Goal: Task Accomplishment & Management: Manage account settings

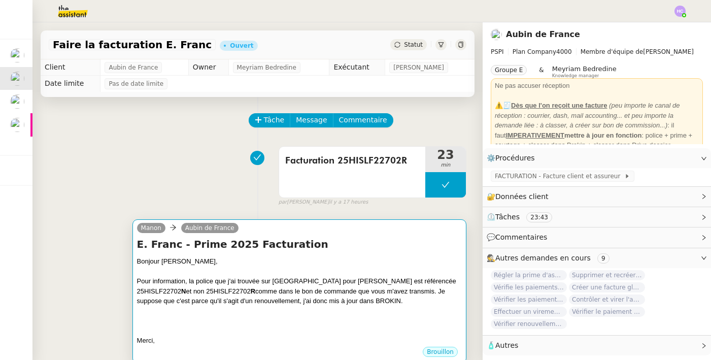
click at [207, 306] on div at bounding box center [299, 311] width 325 height 10
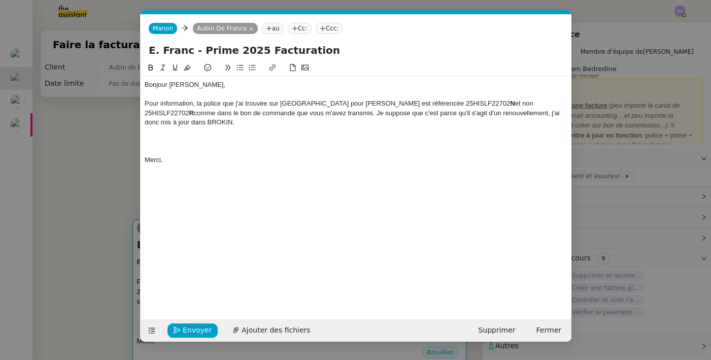
scroll to position [0, 21]
click at [262, 136] on div at bounding box center [356, 140] width 422 height 9
click at [96, 161] on nz-modal-container "Service TA - VOYAGE - PROPOSITION GLOBALE A utiliser dans le cadre de propositi…" at bounding box center [355, 180] width 711 height 360
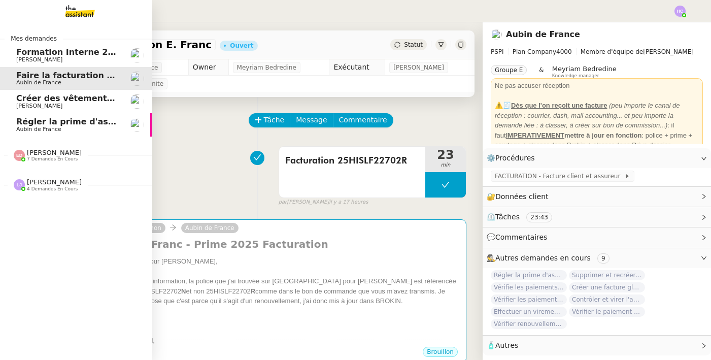
click at [50, 157] on span "7 demandes en cours" at bounding box center [52, 159] width 51 height 6
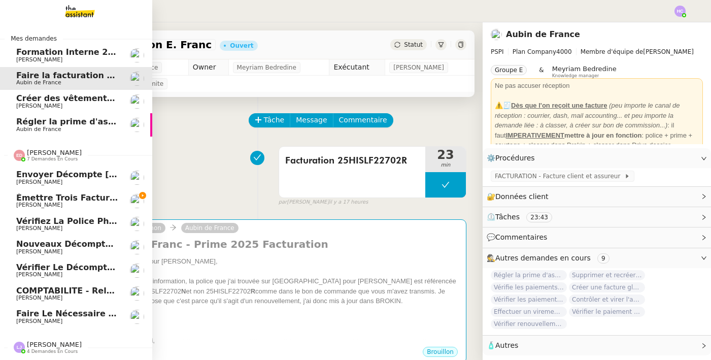
click at [50, 157] on span "7 demandes en cours" at bounding box center [52, 159] width 51 height 6
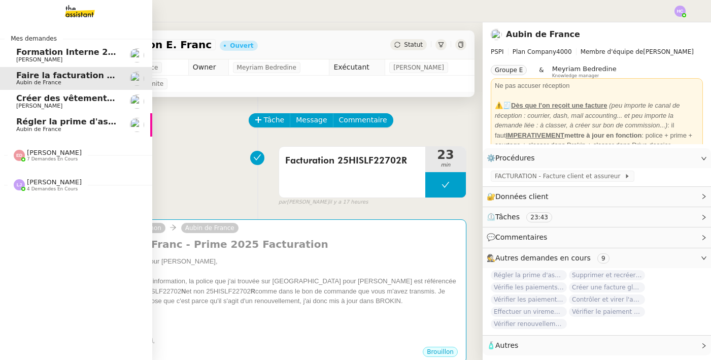
click at [51, 188] on span "4 demandes en cours" at bounding box center [52, 189] width 51 height 6
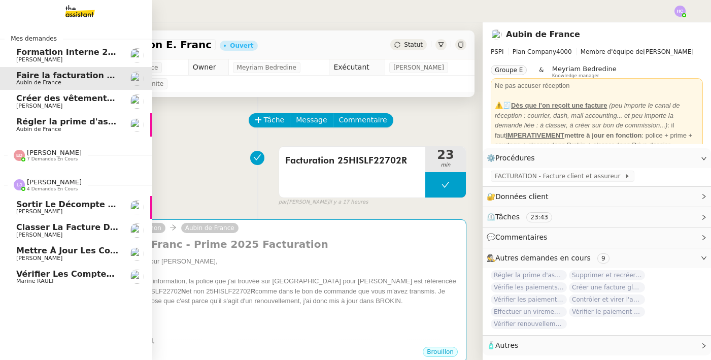
click at [51, 188] on span "4 demandes en cours" at bounding box center [52, 189] width 51 height 6
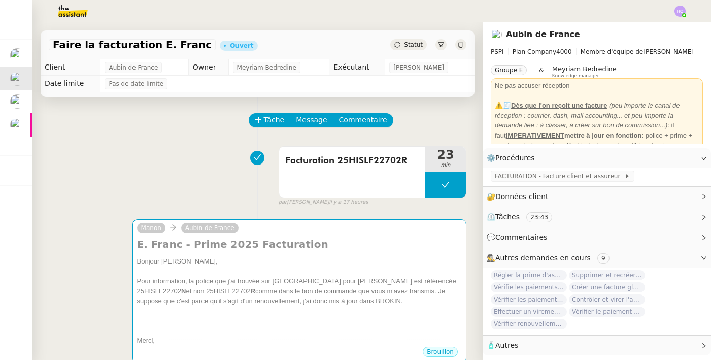
click at [195, 173] on div "Facturation 25HISLF22702R 23 min false par [PERSON_NAME] il y a 17 heures" at bounding box center [257, 174] width 417 height 65
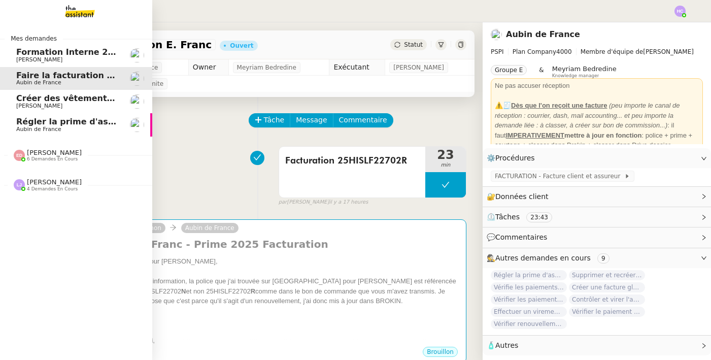
click at [32, 78] on span "Faire la facturation E. Franc" at bounding box center [79, 75] width 127 height 10
click at [55, 157] on span "6 demandes en cours" at bounding box center [52, 159] width 51 height 6
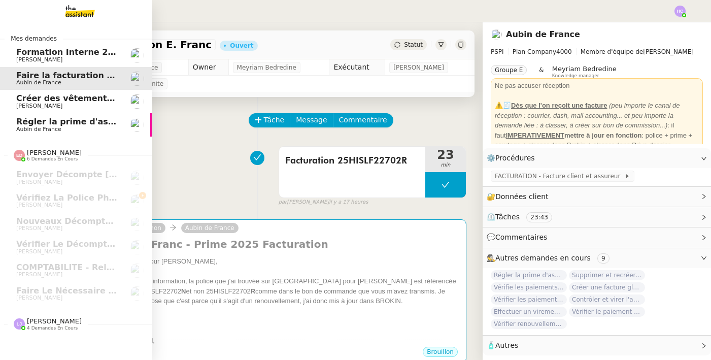
click at [34, 100] on span "Créer des vêtements de travail VEN" at bounding box center [97, 98] width 163 height 10
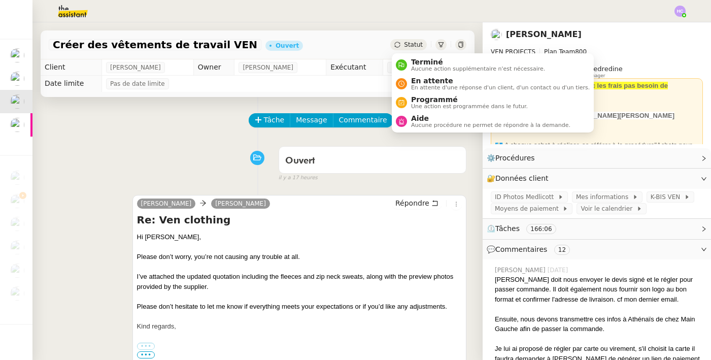
click at [400, 47] on icon at bounding box center [397, 45] width 6 height 6
click at [417, 83] on span "En attente" at bounding box center [500, 81] width 179 height 8
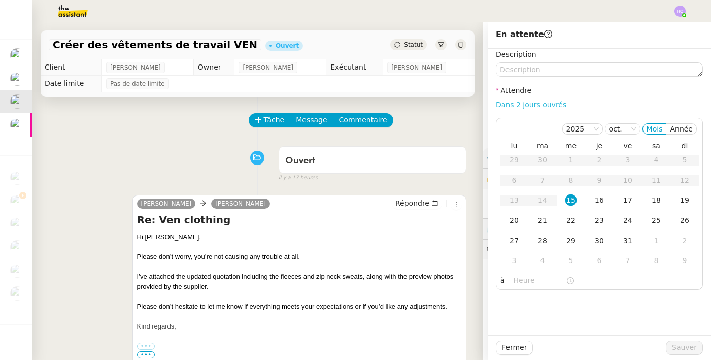
click at [542, 105] on link "Dans 2 jours ouvrés" at bounding box center [531, 104] width 70 height 8
type input "07:00"
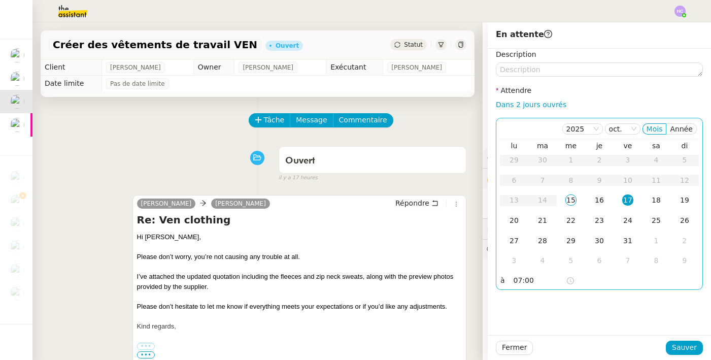
click at [598, 204] on div "16" at bounding box center [598, 199] width 11 height 11
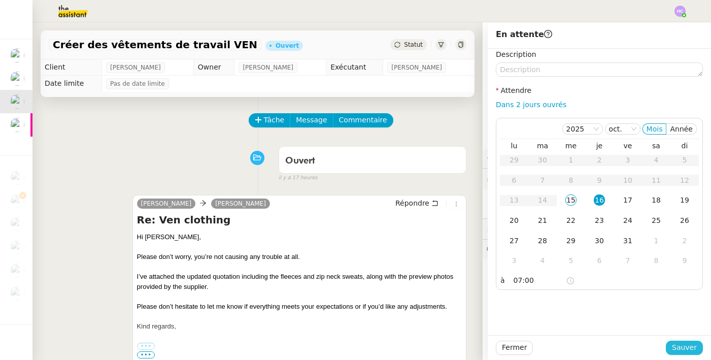
click at [678, 347] on span "Sauver" at bounding box center [684, 347] width 25 height 12
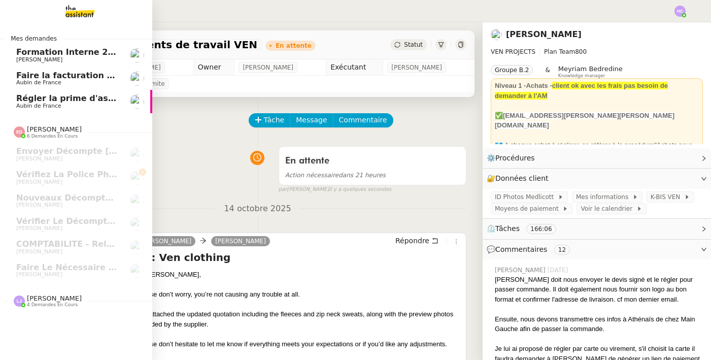
click at [54, 101] on span "Régler la prime d'assurance" at bounding box center [80, 98] width 128 height 10
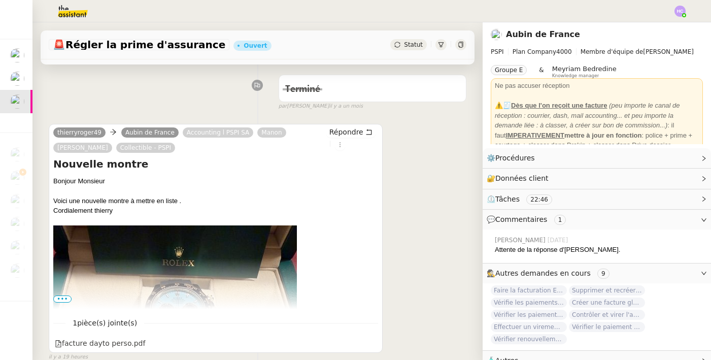
scroll to position [188, 0]
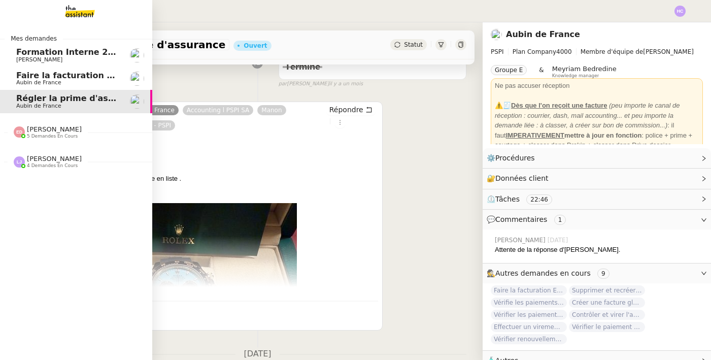
click at [36, 73] on span "Faire la facturation E. Franc" at bounding box center [79, 75] width 127 height 10
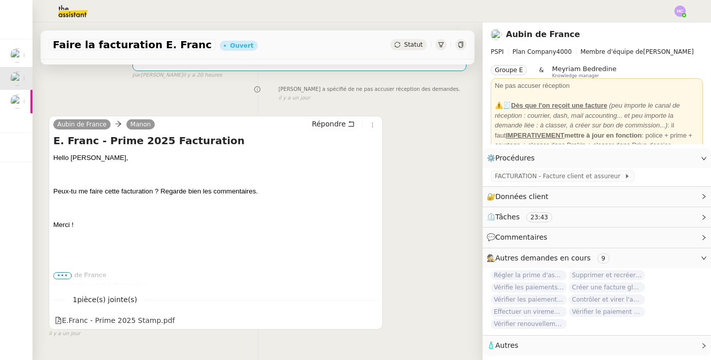
scroll to position [319, 0]
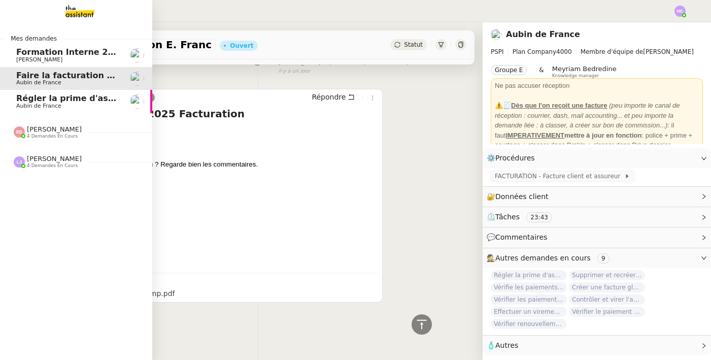
click at [36, 155] on span "[PERSON_NAME]" at bounding box center [54, 159] width 55 height 8
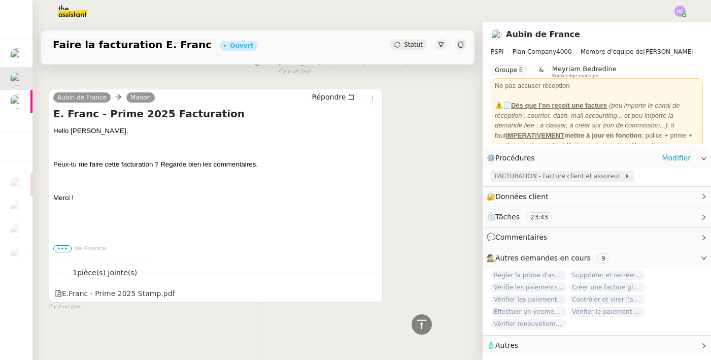
click at [571, 178] on span "FACTURATION - Facture client et assureur" at bounding box center [559, 176] width 129 height 10
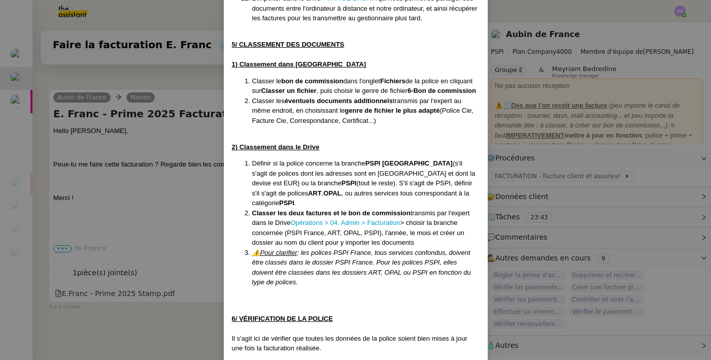
scroll to position [1519, 0]
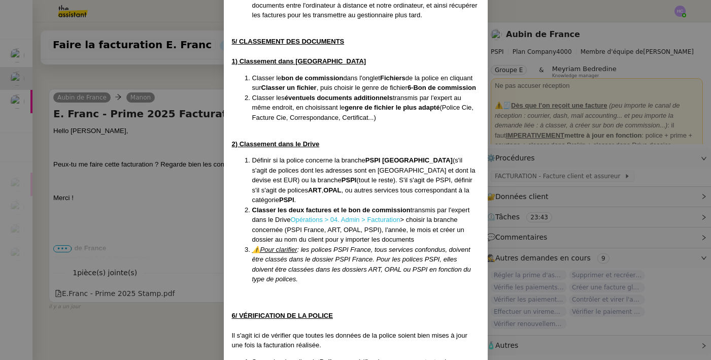
click at [311, 223] on link "Opérations > 04. Admin > Facturation" at bounding box center [345, 220] width 110 height 8
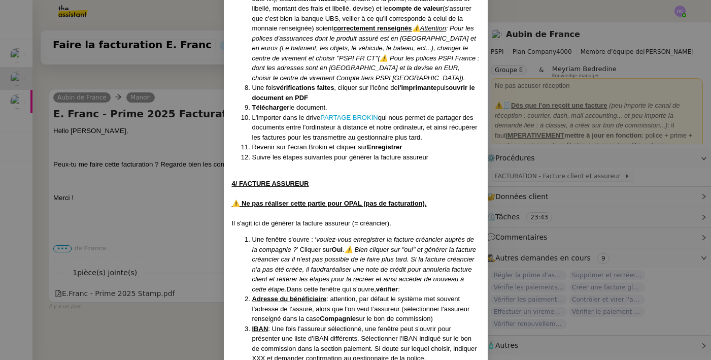
scroll to position [678, 0]
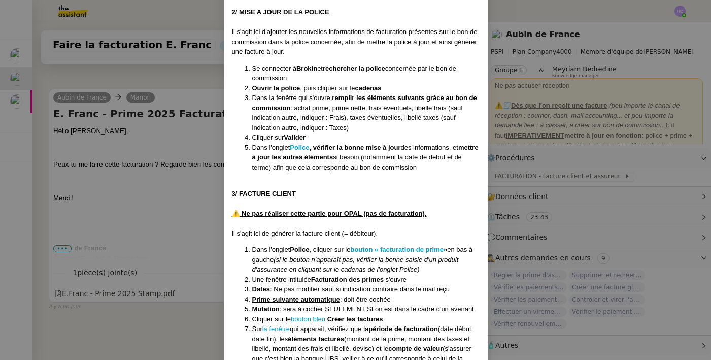
click at [195, 76] on nz-modal-container "Créée [DATE] -après suppression de : FACTURATION - Export des factures et bons …" at bounding box center [355, 180] width 711 height 360
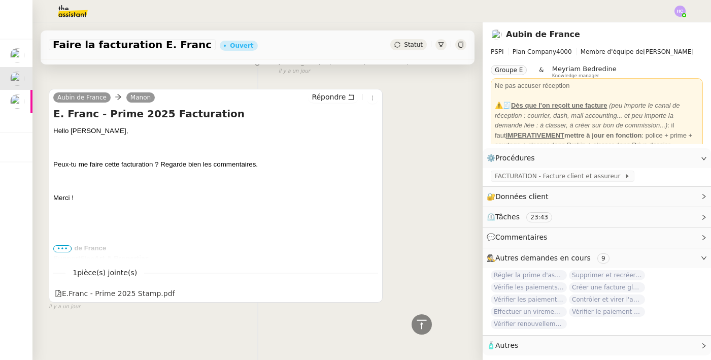
scroll to position [0, 0]
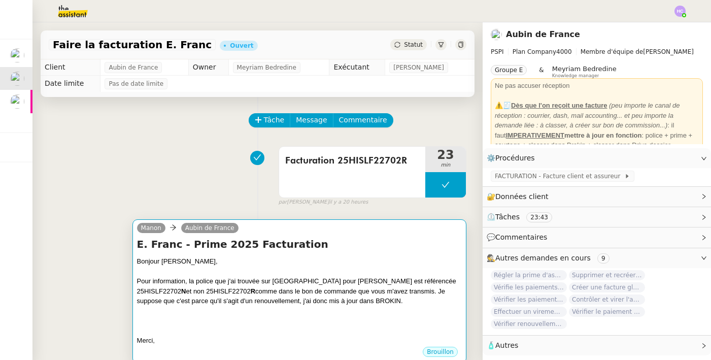
click at [346, 300] on div "Pour information, la police que j'ai trouvée sur [GEOGRAPHIC_DATA] pour [PERSON…" at bounding box center [299, 291] width 325 height 30
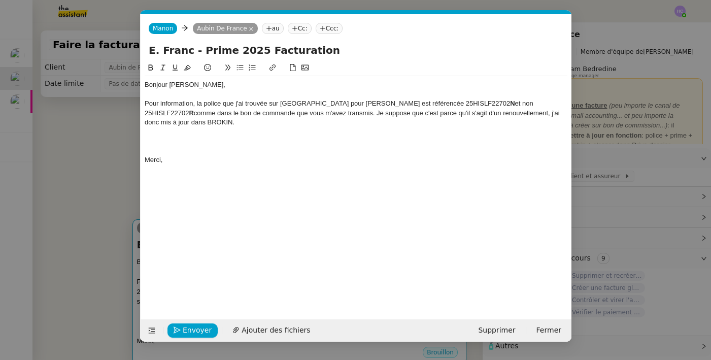
scroll to position [0, 21]
click at [350, 136] on div at bounding box center [356, 140] width 422 height 9
click at [73, 204] on nz-modal-container "Service TA - VOYAGE - PROPOSITION GLOBALE A utiliser dans le cadre de propositi…" at bounding box center [355, 180] width 711 height 360
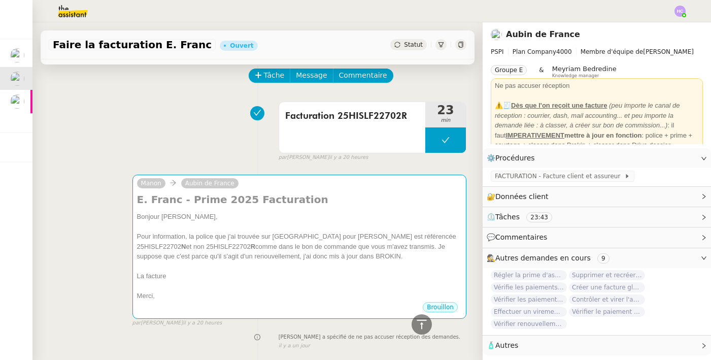
scroll to position [2, 0]
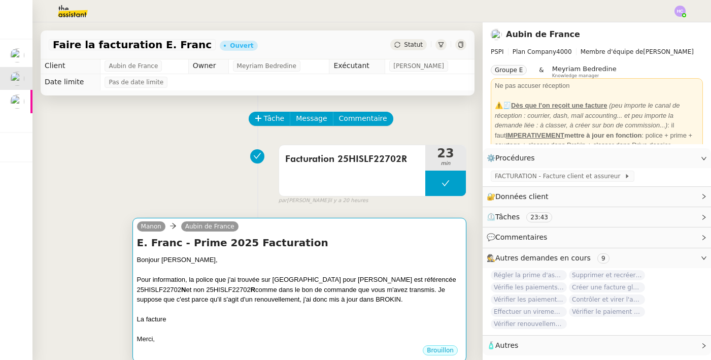
click at [188, 285] on div "Pour information, la police que j'ai trouvée sur [GEOGRAPHIC_DATA] pour [PERSON…" at bounding box center [299, 289] width 325 height 30
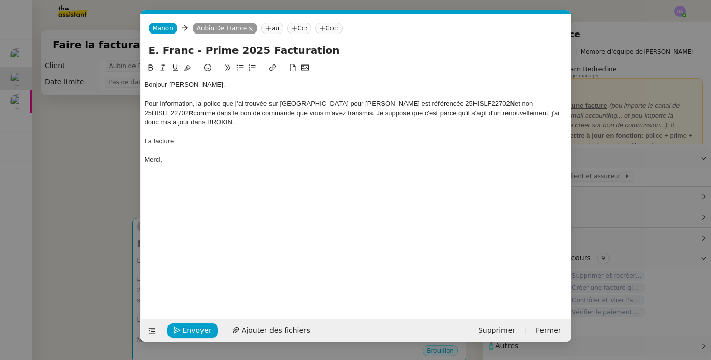
scroll to position [0, 21]
click at [196, 136] on div "La facture" at bounding box center [356, 140] width 422 height 9
click at [262, 330] on span "Ajouter des fichiers" at bounding box center [275, 330] width 68 height 12
click at [226, 146] on div at bounding box center [356, 150] width 422 height 9
click at [353, 136] on div "La facturation a bien été effectuée, j'ajoute la facture en pièce jointe." at bounding box center [356, 140] width 422 height 9
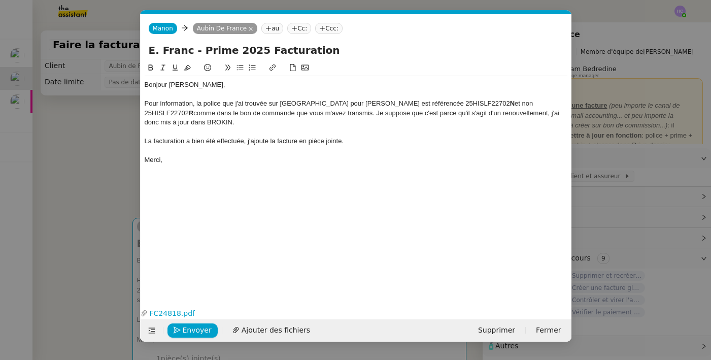
click at [298, 136] on div "La facturation a bien été effectuée, j'ajoute la facture en pièce jointe." at bounding box center [356, 140] width 422 height 9
click at [107, 300] on nz-modal-container "Service TA - VOYAGE - PROPOSITION GLOBALE A utiliser dans le cadre de propositi…" at bounding box center [355, 180] width 711 height 360
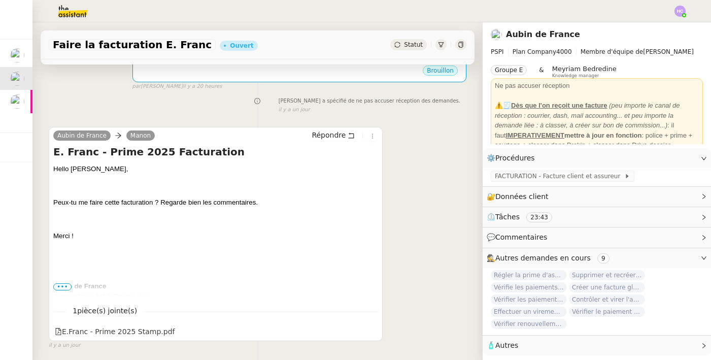
scroll to position [361, 0]
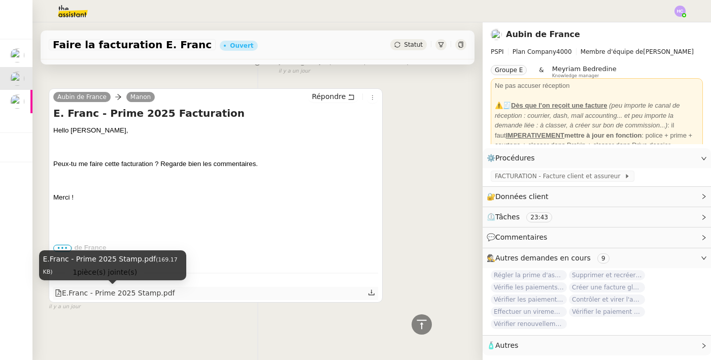
click at [109, 291] on div "E.Franc - Prime 2025 Stamp.pdf" at bounding box center [115, 293] width 120 height 12
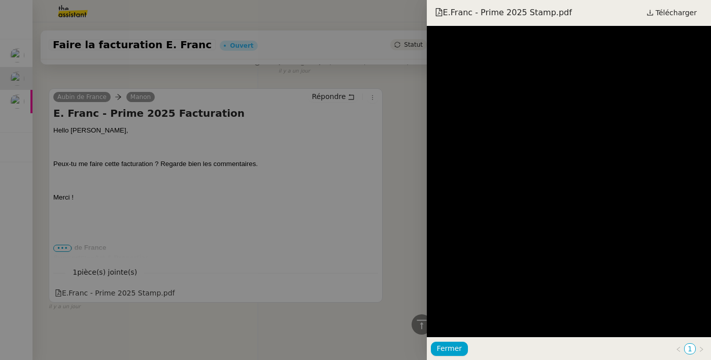
click at [293, 182] on div at bounding box center [355, 180] width 711 height 360
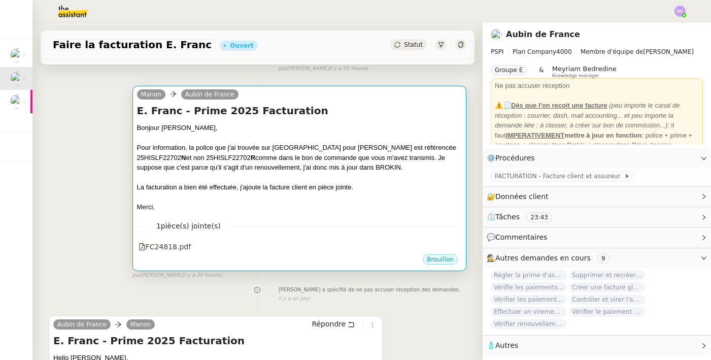
scroll to position [149, 0]
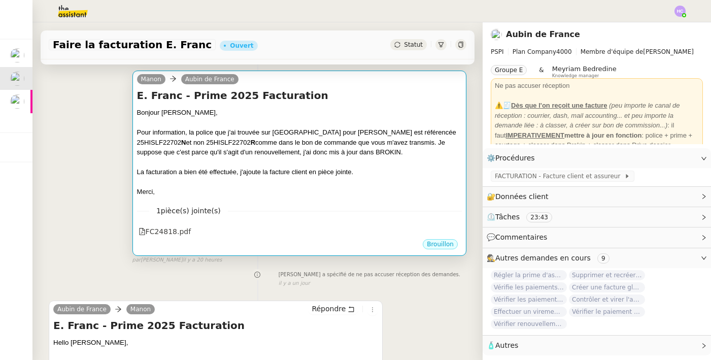
click at [336, 197] on div "1 pièce(s) jointe(s) FC24818.pdf" at bounding box center [299, 218] width 325 height 42
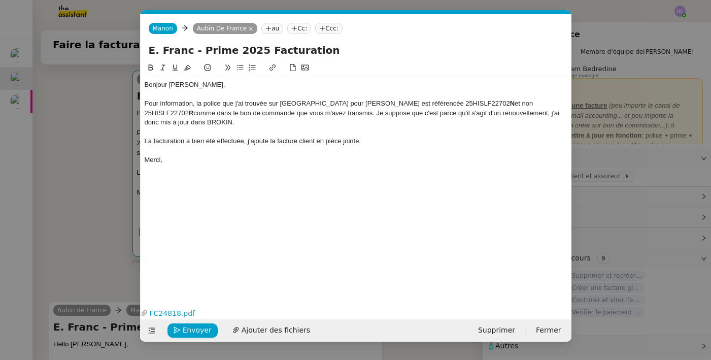
scroll to position [0, 21]
click at [170, 310] on link "FC24818.pdf" at bounding box center [354, 313] width 412 height 12
click at [198, 330] on span "Envoyer" at bounding box center [197, 330] width 29 height 12
click at [201, 332] on span "Confirmer l'envoi" at bounding box center [213, 330] width 61 height 12
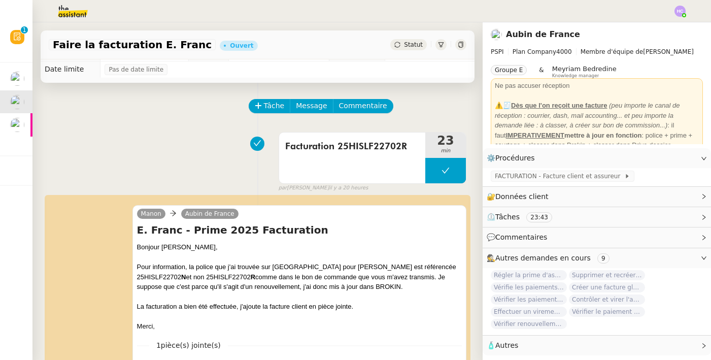
scroll to position [0, 0]
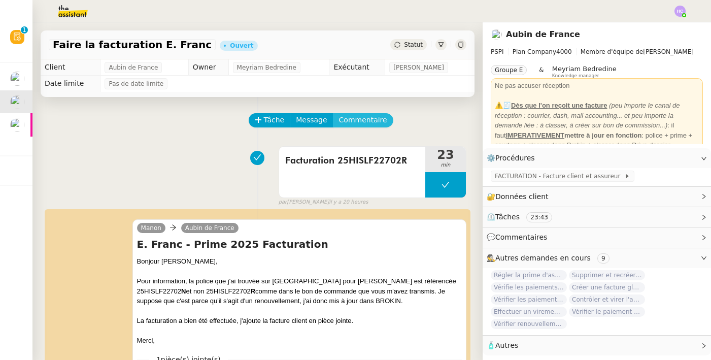
click at [361, 120] on span "Commentaire" at bounding box center [363, 120] width 48 height 12
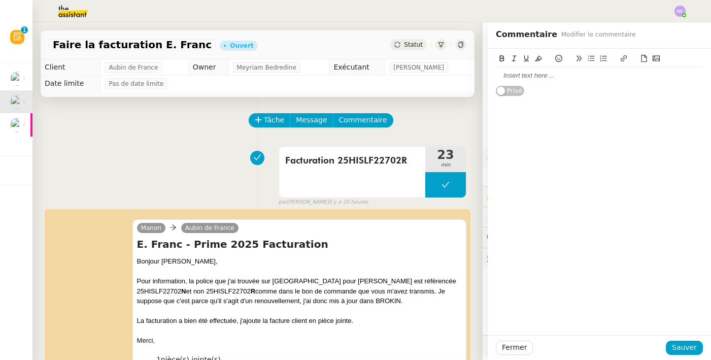
click at [523, 80] on div at bounding box center [599, 75] width 207 height 9
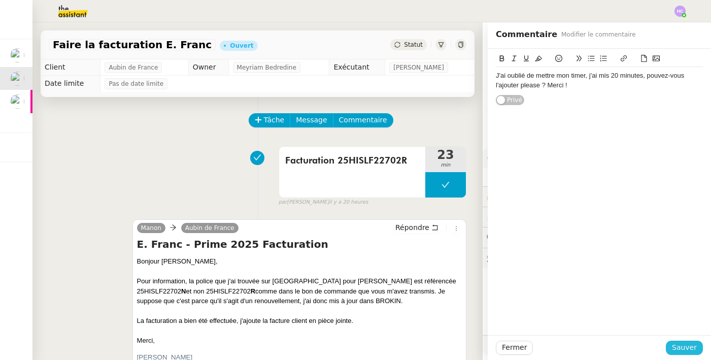
click at [685, 342] on span "Sauver" at bounding box center [684, 347] width 25 height 12
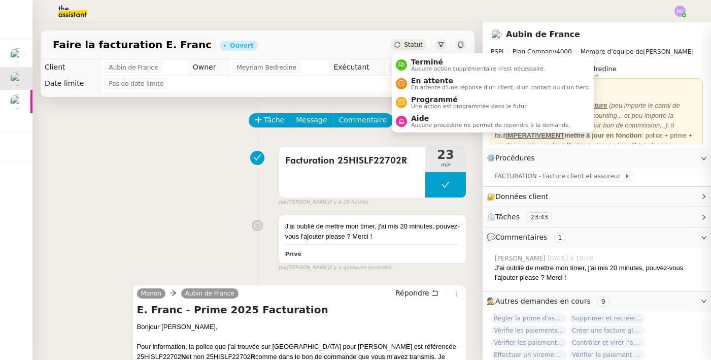
click at [407, 43] on span "Statut" at bounding box center [413, 44] width 19 height 7
click at [424, 122] on span "Aucune procédure ne permet de répondre à la demande." at bounding box center [490, 125] width 159 height 6
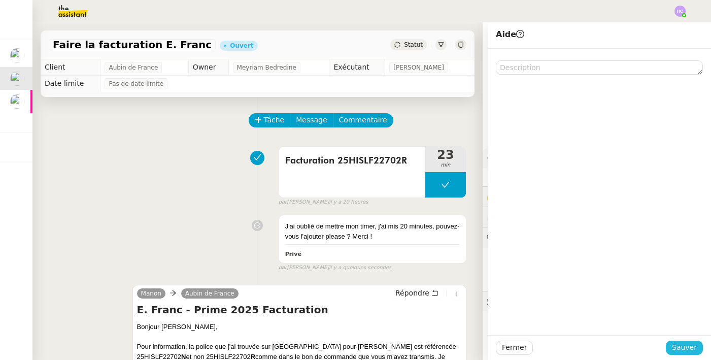
drag, startPoint x: 676, startPoint y: 347, endPoint x: 443, endPoint y: 323, distance: 234.1
click at [443, 323] on app-ticket "Faire la facturation E. [PERSON_NAME] Statut Client [PERSON_NAME] de France Own…" at bounding box center [371, 190] width 678 height 337
click at [691, 348] on span "Sauver" at bounding box center [684, 347] width 25 height 12
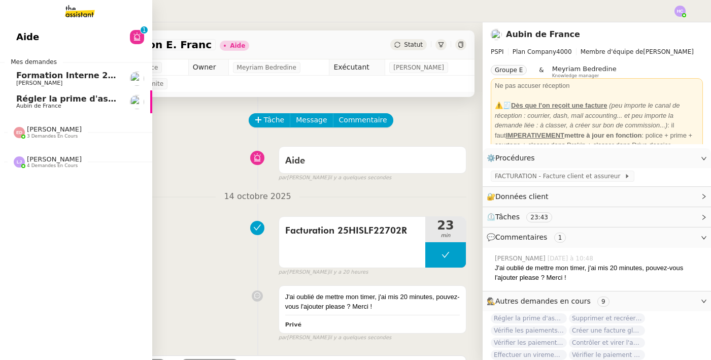
click at [33, 102] on span "Aubin de France" at bounding box center [38, 105] width 45 height 7
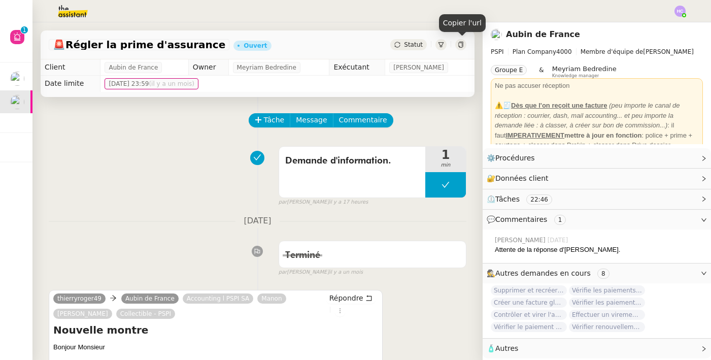
click at [460, 45] on icon at bounding box center [460, 45] width 6 height 6
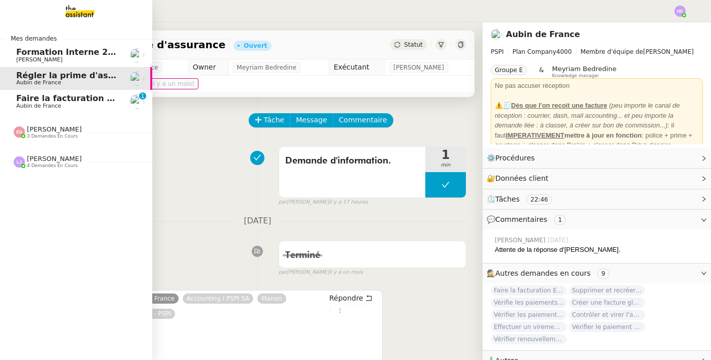
click at [32, 102] on span "Faire la facturation E. Franc" at bounding box center [79, 98] width 127 height 10
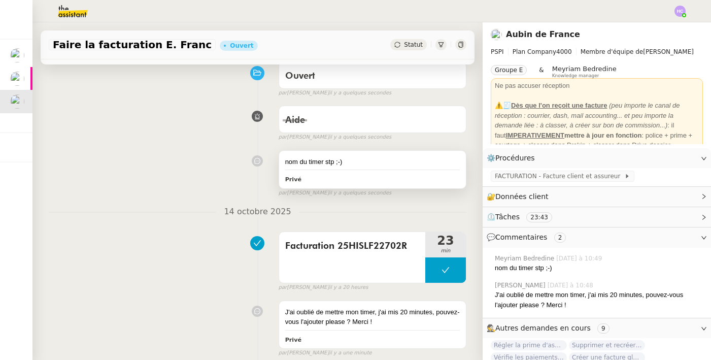
scroll to position [86, 0]
click at [331, 158] on div "nom du timer stp ;-)" at bounding box center [372, 161] width 174 height 10
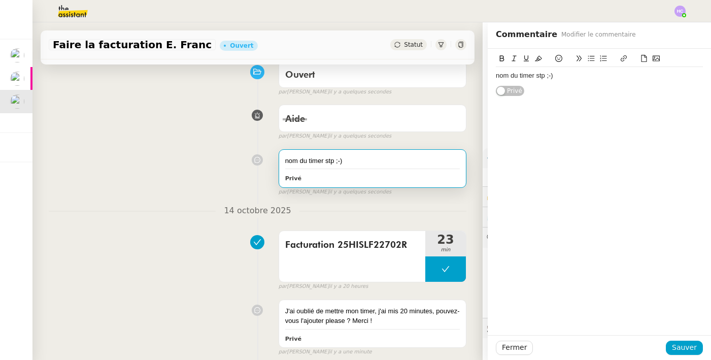
click at [245, 160] on div at bounding box center [257, 160] width 42 height 12
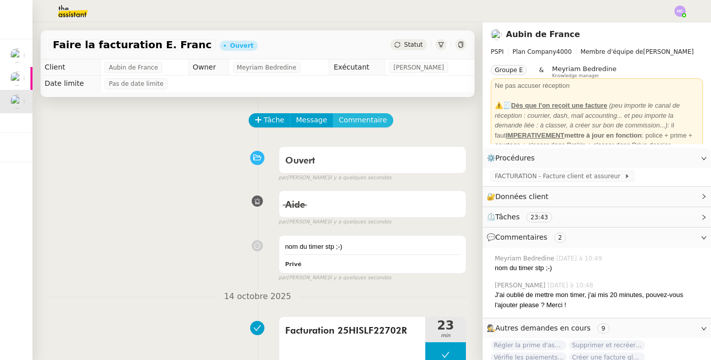
click at [356, 121] on span "Commentaire" at bounding box center [363, 120] width 48 height 12
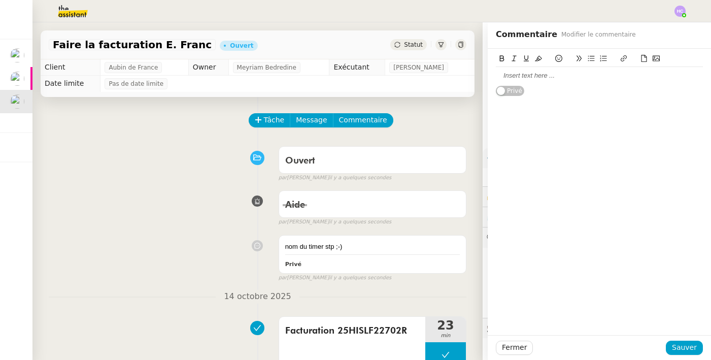
click at [503, 77] on div at bounding box center [599, 75] width 207 height 9
click at [501, 74] on div "à ajouter à celui d'[DATE], c'est la suite" at bounding box center [599, 75] width 207 height 9
click at [606, 88] on div "à ajouter à celui d'[DATE], c'est la suite Privé" at bounding box center [599, 73] width 207 height 48
drag, startPoint x: 542, startPoint y: 76, endPoint x: 472, endPoint y: 76, distance: 70.0
click at [472, 76] on app-ticket "Faire la facturation E. [PERSON_NAME] Statut Client [PERSON_NAME] de France Own…" at bounding box center [371, 190] width 678 height 337
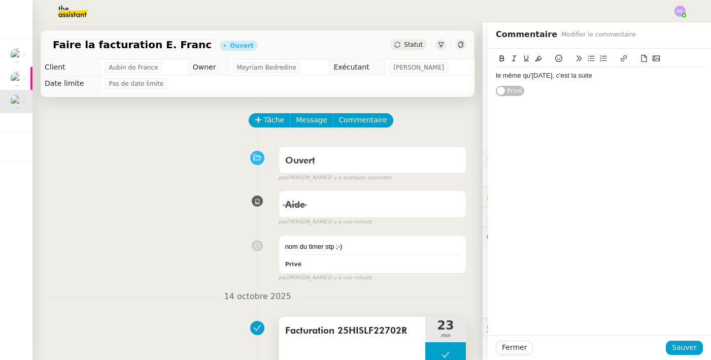
drag, startPoint x: 405, startPoint y: 328, endPoint x: 285, endPoint y: 329, distance: 120.2
click at [285, 329] on span "Facturation 25HISLF22702R" at bounding box center [352, 330] width 134 height 15
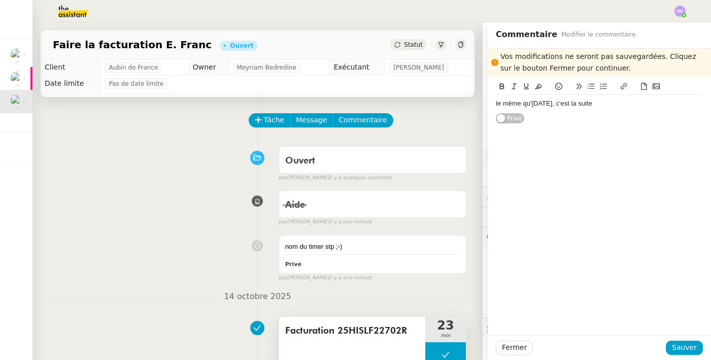
copy span "Facturation 25HISLF22702R"
click at [605, 81] on div "le même qu'[DATE], c'est la suite" at bounding box center [599, 97] width 207 height 32
click at [601, 104] on div "le même qu'[DATE], c'est la suite" at bounding box center [599, 103] width 207 height 9
click at [688, 346] on span "Sauver" at bounding box center [684, 347] width 25 height 12
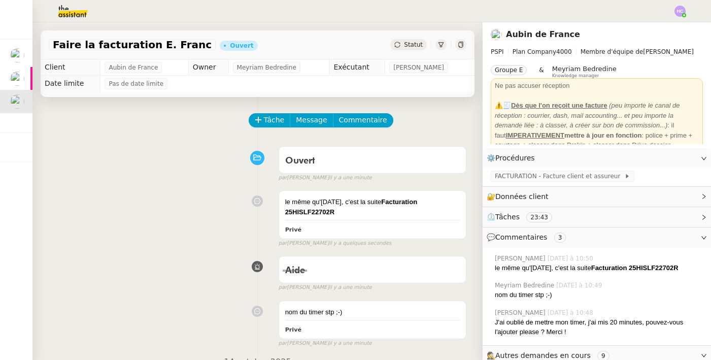
click at [418, 50] on div "Faire la facturation E. Franc Ouvert Statut" at bounding box center [258, 44] width 434 height 29
click at [418, 46] on span "Statut" at bounding box center [413, 44] width 19 height 7
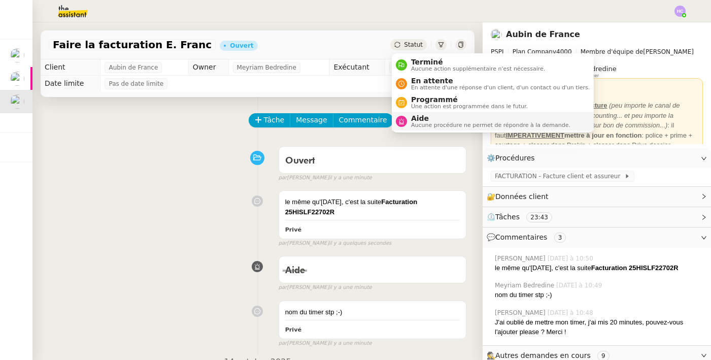
click at [429, 122] on span "Aucune procédure ne permet de répondre à la demande." at bounding box center [490, 125] width 159 height 6
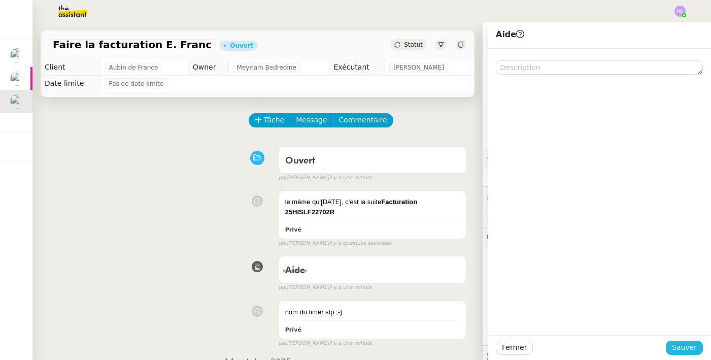
click at [681, 347] on span "Sauver" at bounding box center [684, 347] width 25 height 12
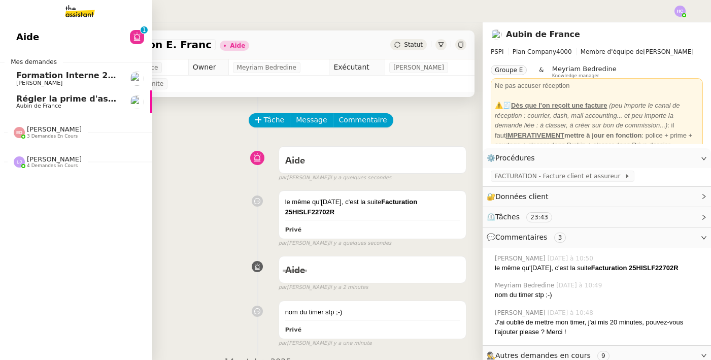
click at [63, 79] on span "Formation Interne 2 - [PERSON_NAME]" at bounding box center [104, 75] width 176 height 10
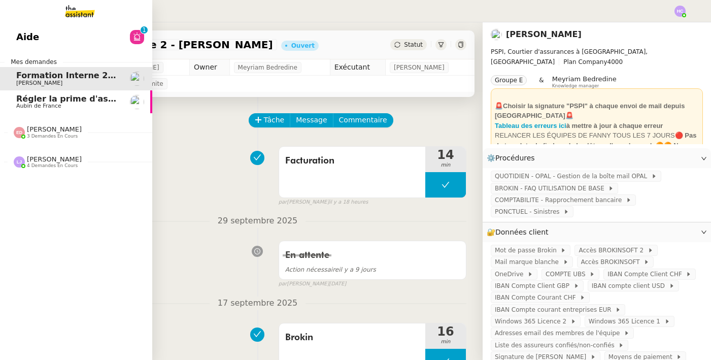
click at [66, 101] on span "Régler la prime d'assurance" at bounding box center [80, 99] width 128 height 10
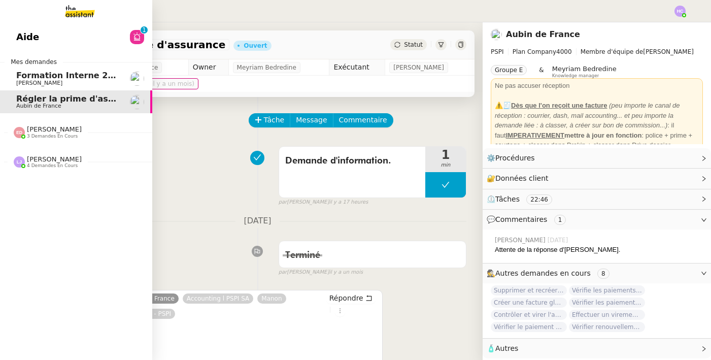
click at [68, 76] on span "Formation Interne 2 - [PERSON_NAME]" at bounding box center [104, 75] width 176 height 10
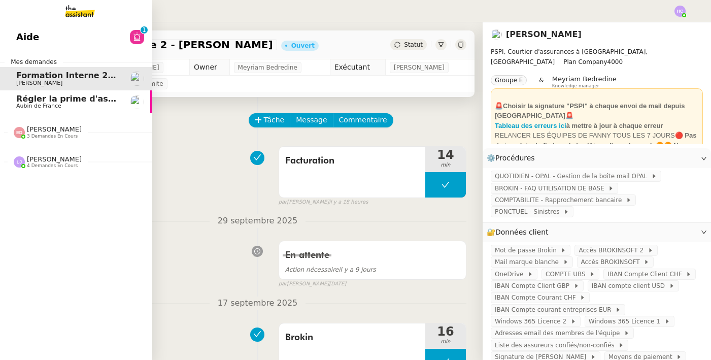
click at [72, 102] on span "Régler la prime d'assurance" at bounding box center [80, 99] width 128 height 10
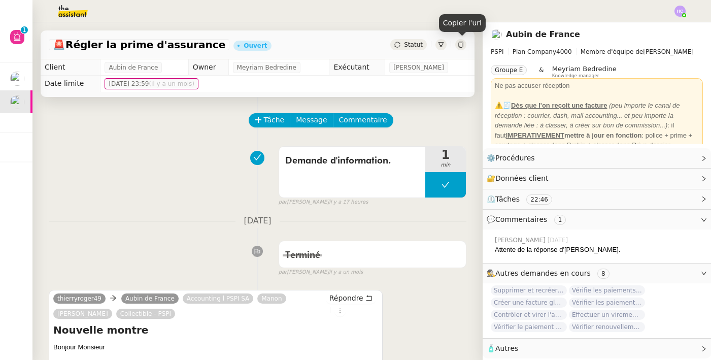
click at [460, 44] on icon at bounding box center [460, 45] width 6 height 6
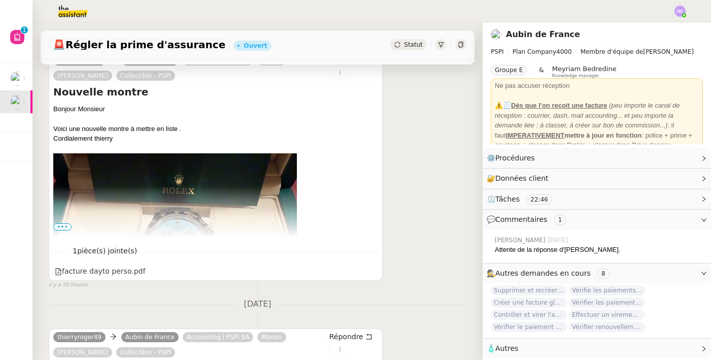
scroll to position [241, 0]
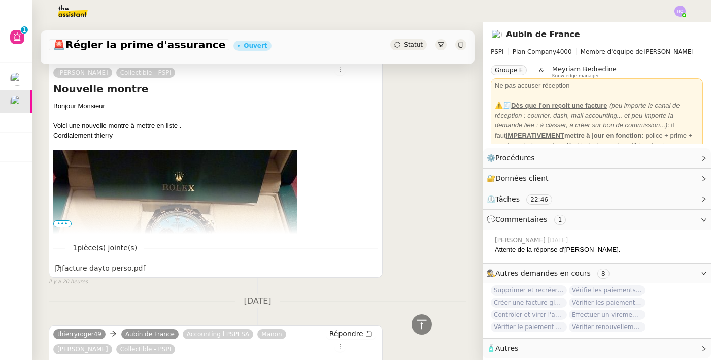
click at [117, 196] on img at bounding box center [174, 312] width 243 height 325
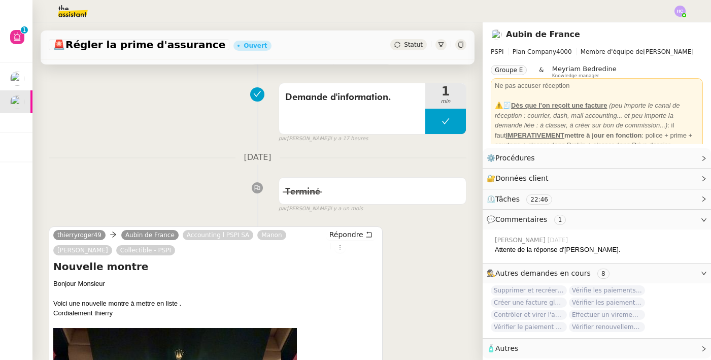
scroll to position [0, 0]
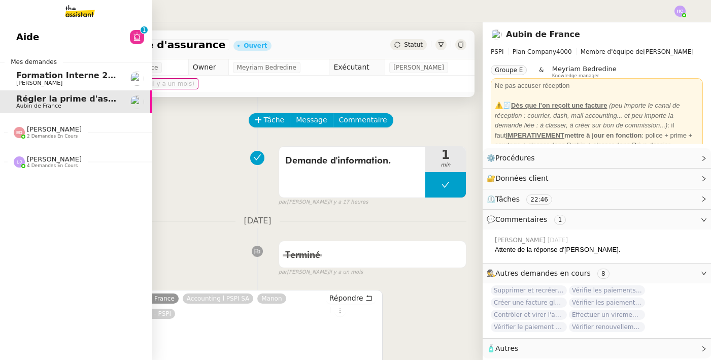
click at [42, 75] on span "Formation Interne 2 - [PERSON_NAME]" at bounding box center [104, 75] width 176 height 10
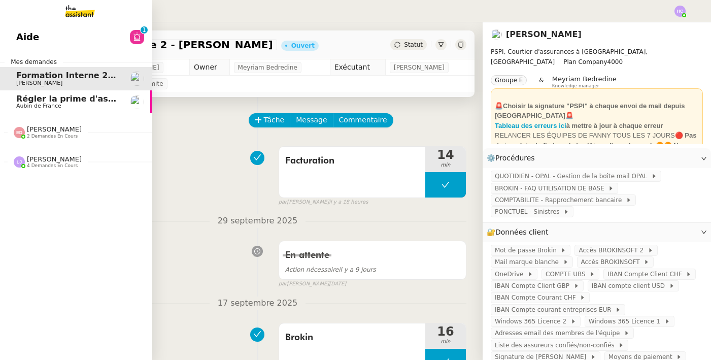
click at [45, 97] on span "Régler la prime d'assurance" at bounding box center [80, 99] width 128 height 10
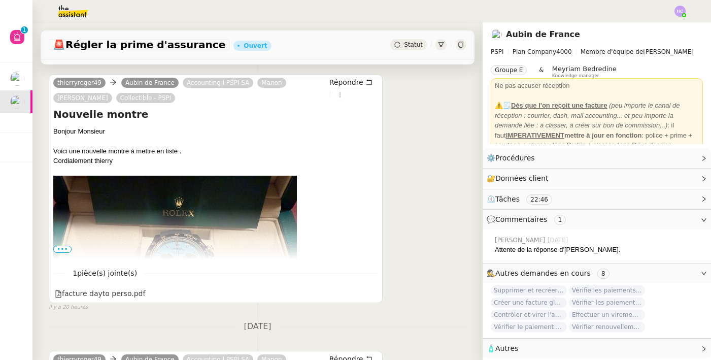
scroll to position [239, 0]
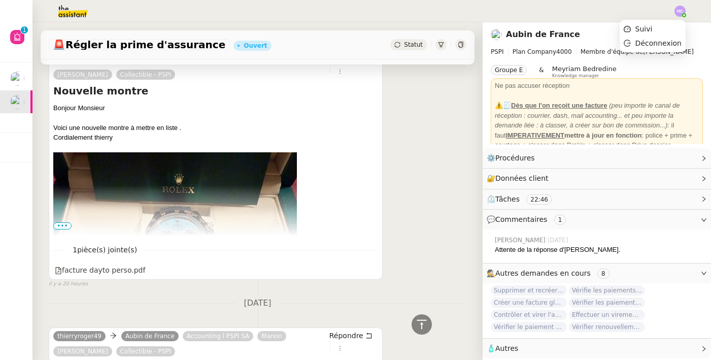
click at [681, 9] on img at bounding box center [679, 11] width 11 height 11
click at [655, 29] on li "Suivi" at bounding box center [652, 29] width 66 height 14
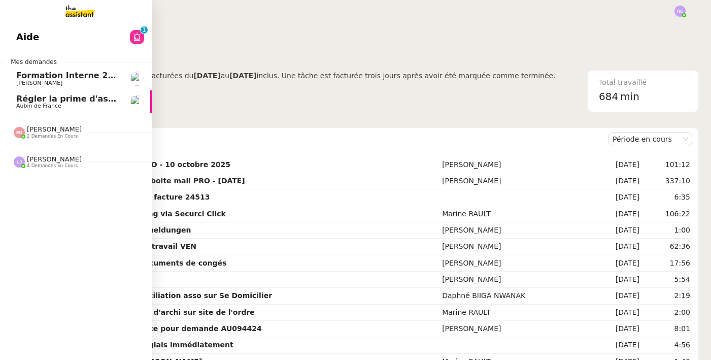
click at [38, 98] on span "Régler la prime d'assurance" at bounding box center [80, 99] width 128 height 10
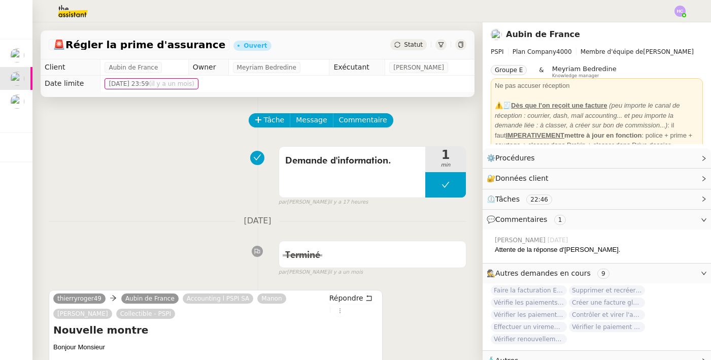
click at [681, 9] on img at bounding box center [679, 11] width 11 height 11
click at [654, 31] on li "Suivi" at bounding box center [652, 29] width 66 height 14
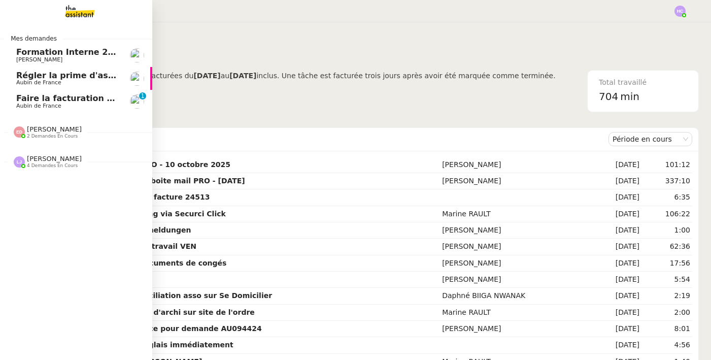
click at [28, 99] on span "Faire la facturation E. Franc" at bounding box center [79, 98] width 127 height 10
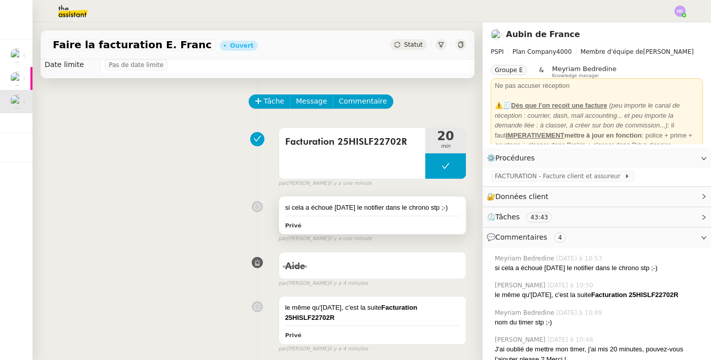
scroll to position [20, 0]
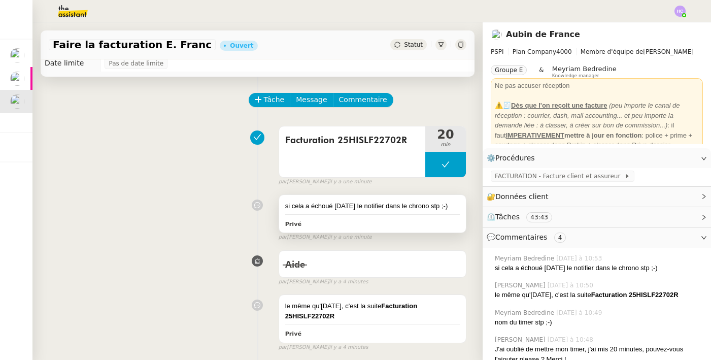
click at [326, 205] on div "si cela a échoué hier le notifier dans le chrono stp ;-)" at bounding box center [372, 206] width 174 height 10
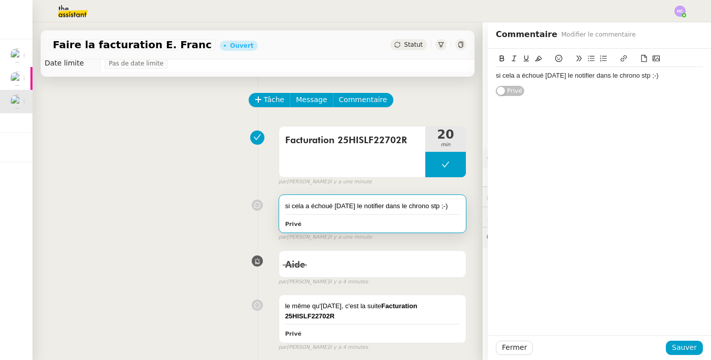
click at [219, 229] on div "si cela a échoué hier le notifier dans le chrono stp ;-) Privé false par Meyria…" at bounding box center [257, 215] width 417 height 51
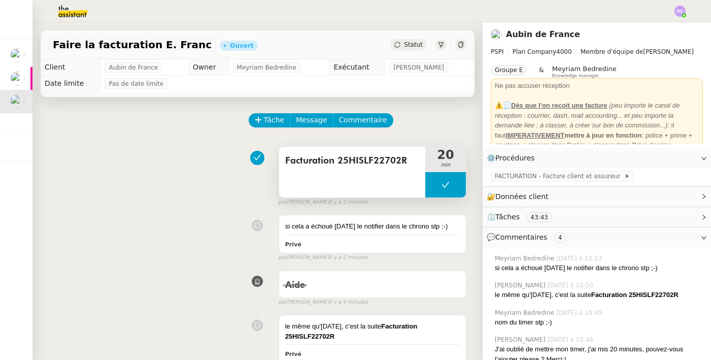
click at [352, 159] on span "Facturation 25HISLF22702R" at bounding box center [352, 160] width 134 height 15
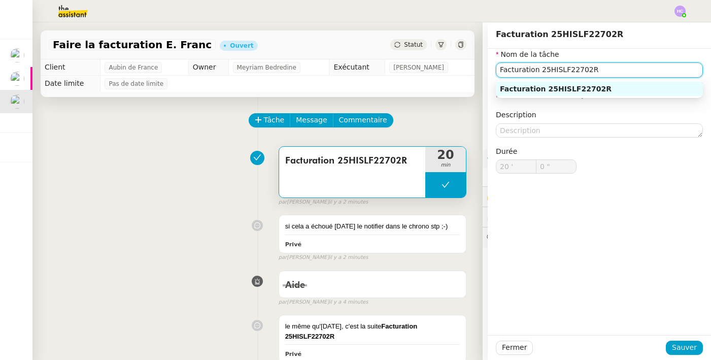
click at [503, 72] on input "Facturation 25HISLF22702R" at bounding box center [599, 69] width 207 height 15
click at [528, 70] on input "Correcti IBAN Facturation 25HISLF22702R" at bounding box center [599, 69] width 207 height 15
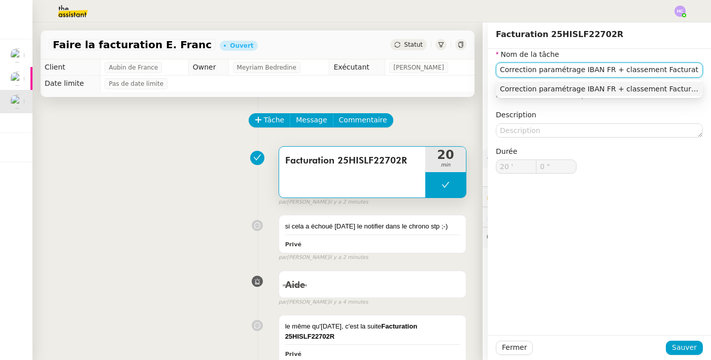
click at [676, 68] on input "Correction paramétrage IBAN FR + classement Facturation 25HISLF22702R" at bounding box center [599, 69] width 207 height 15
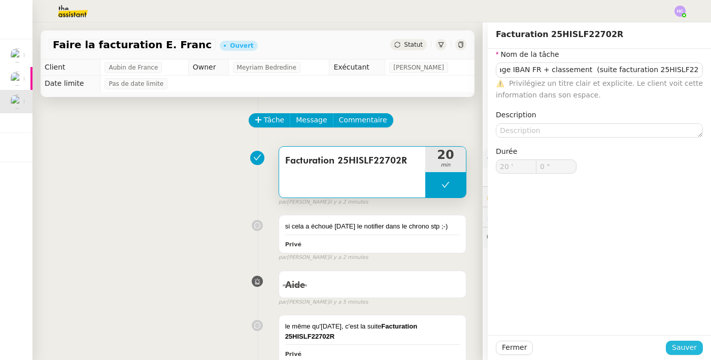
click at [685, 342] on span "Sauver" at bounding box center [684, 347] width 25 height 12
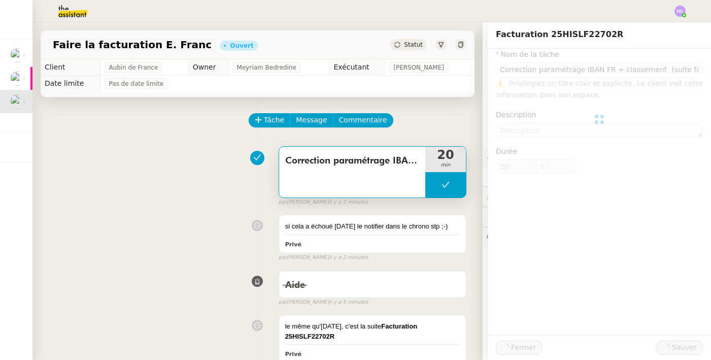
type input "Correction paramétrage IBAN FR + classement (suite facturation 25HISLF22702R)"
type input "20 '"
type input "0 ""
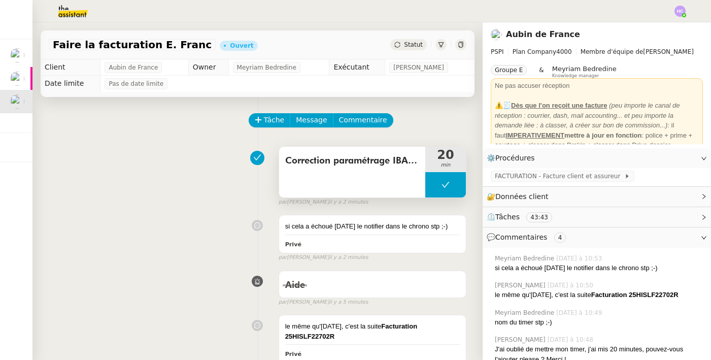
click at [350, 177] on div "Correction paramétrage IBAN FR + classement (suite facturation 25HISLF22702R)" at bounding box center [352, 172] width 146 height 51
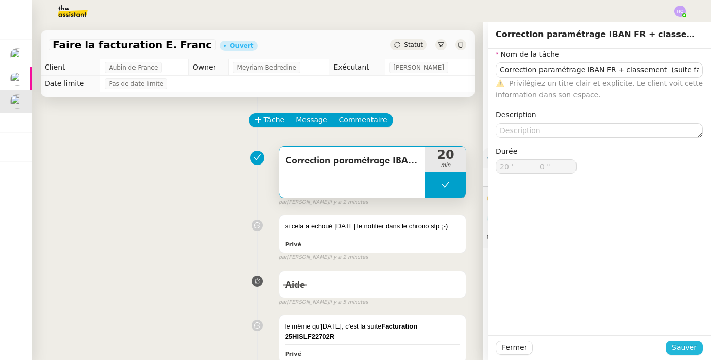
click at [682, 351] on span "Sauver" at bounding box center [684, 347] width 25 height 12
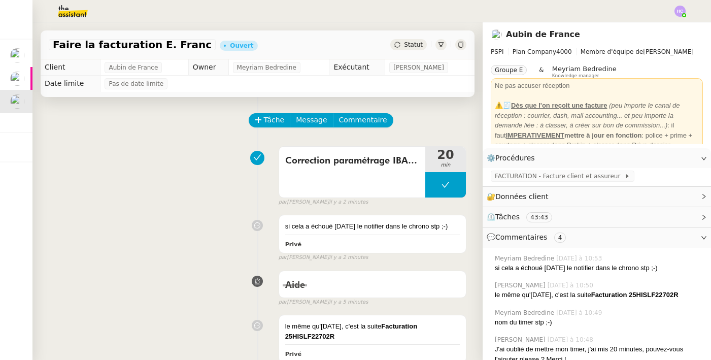
click at [214, 229] on div "si cela a échoué hier le notifier dans le chrono stp ;-) Privé false par Meyria…" at bounding box center [257, 235] width 417 height 51
click at [351, 120] on span "Commentaire" at bounding box center [363, 120] width 48 height 12
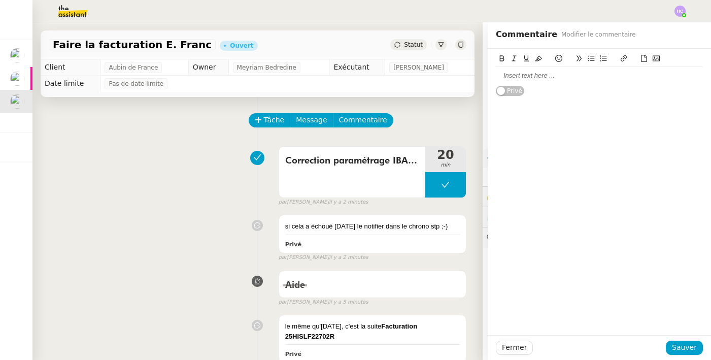
click at [173, 155] on div "Correction paramétrage IBAN FR + classement (suite facturation 25HISLF22702R) 2…" at bounding box center [257, 174] width 417 height 65
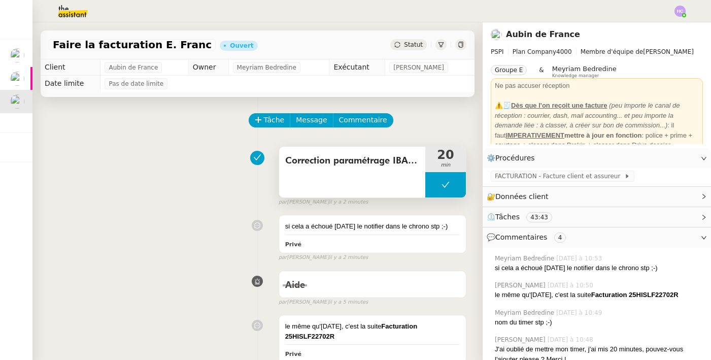
click at [352, 162] on span "Correction paramétrage IBAN FR + classement (suite facturation 25HISLF22702R)" at bounding box center [352, 160] width 134 height 15
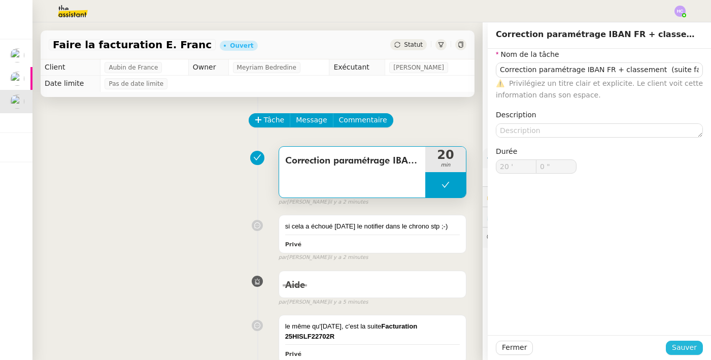
click at [681, 349] on span "Sauver" at bounding box center [684, 347] width 25 height 12
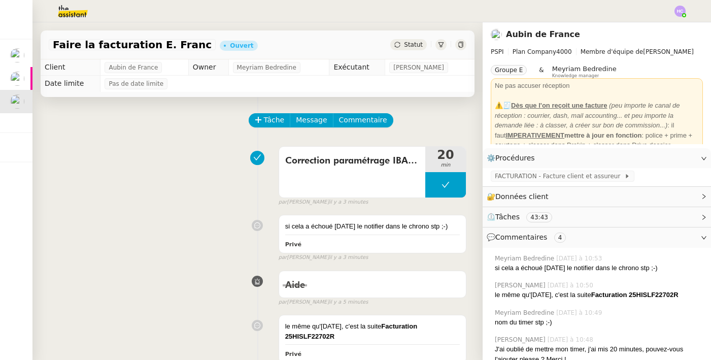
click at [412, 45] on span "Statut" at bounding box center [413, 44] width 19 height 7
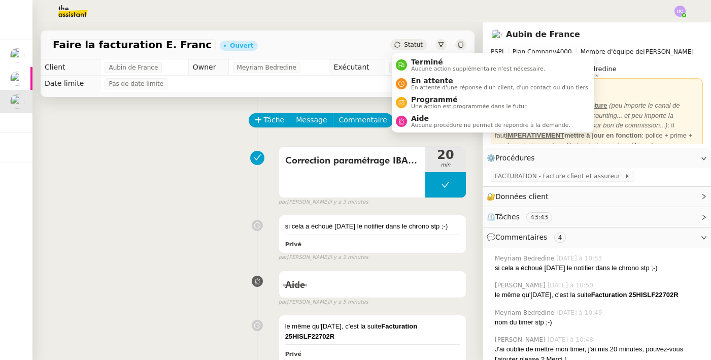
click at [223, 203] on div "Correction paramétrage IBAN FR + classement (suite facturation 25HISLF22702R) 2…" at bounding box center [257, 174] width 417 height 65
click at [420, 41] on span "Statut" at bounding box center [413, 44] width 19 height 7
click at [430, 66] on span "Aucune action supplémentaire n'est nécessaire." at bounding box center [478, 69] width 134 height 6
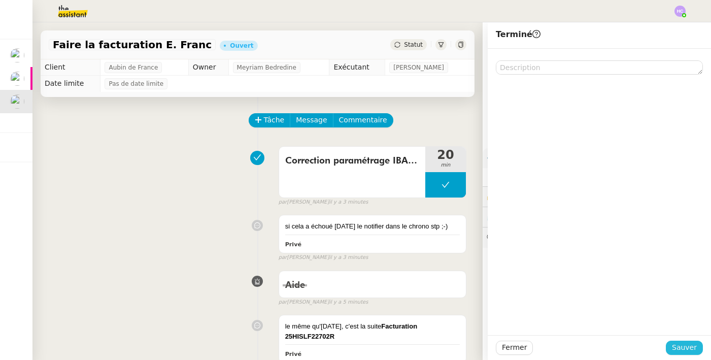
click at [683, 346] on span "Sauver" at bounding box center [684, 347] width 25 height 12
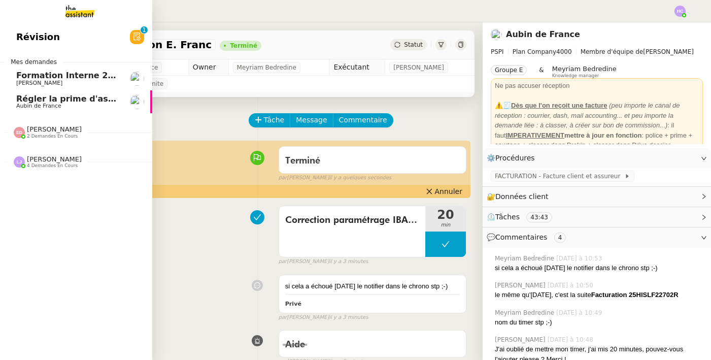
click at [53, 96] on span "Régler la prime d'assurance" at bounding box center [80, 99] width 128 height 10
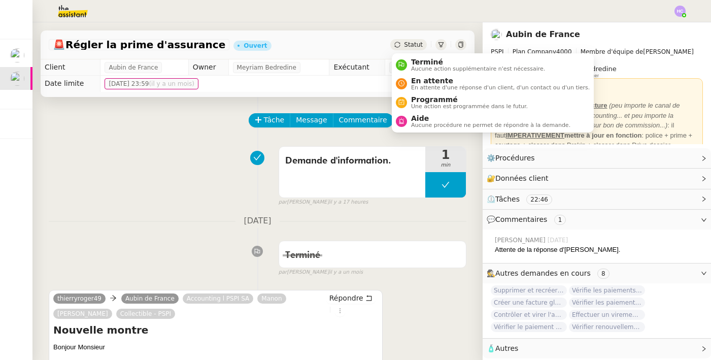
click at [408, 42] on span "Statut" at bounding box center [413, 44] width 19 height 7
click at [424, 83] on span "En attente" at bounding box center [500, 81] width 179 height 8
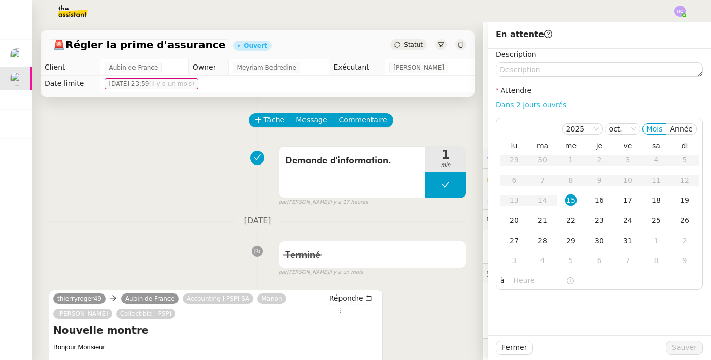
click at [548, 101] on link "Dans 2 jours ouvrés" at bounding box center [531, 104] width 70 height 8
type input "07:00"
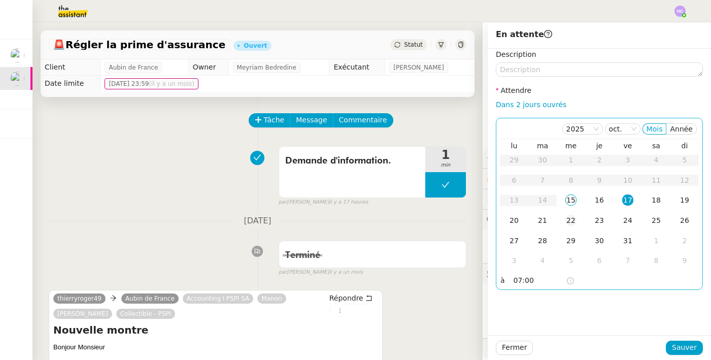
click at [573, 220] on div "22" at bounding box center [570, 220] width 11 height 11
click at [550, 221] on td "21" at bounding box center [542, 220] width 28 height 20
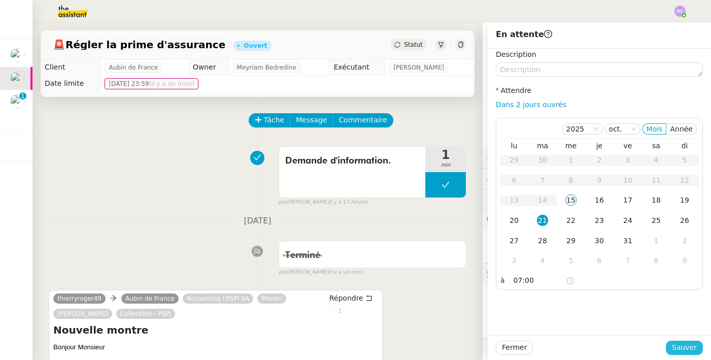
click at [681, 345] on span "Sauver" at bounding box center [684, 347] width 25 height 12
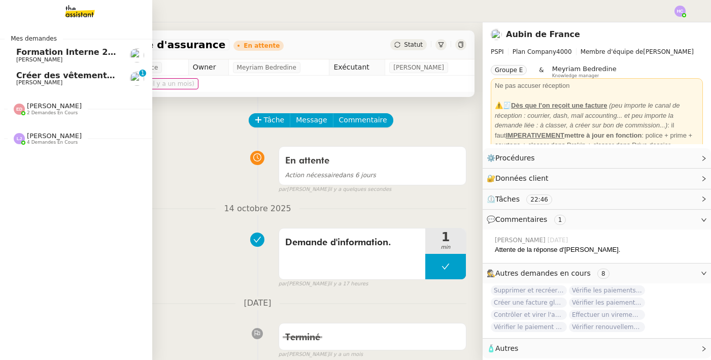
click at [29, 81] on span "[PERSON_NAME]" at bounding box center [39, 82] width 46 height 7
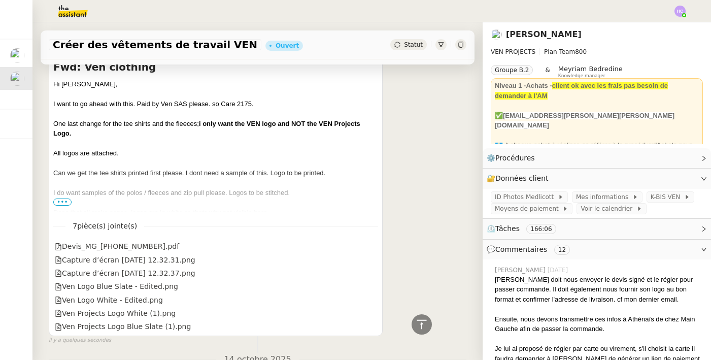
scroll to position [232, 0]
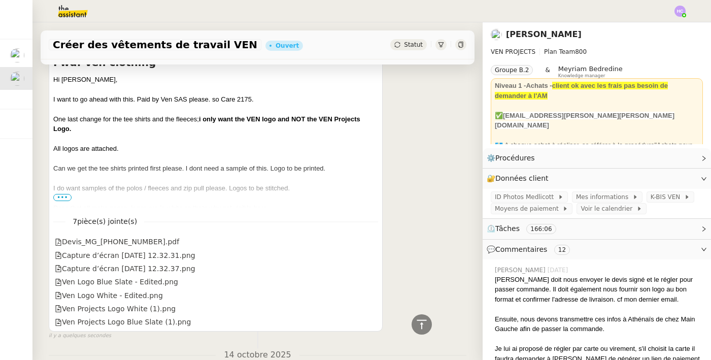
click at [66, 194] on span "•••" at bounding box center [62, 197] width 18 height 7
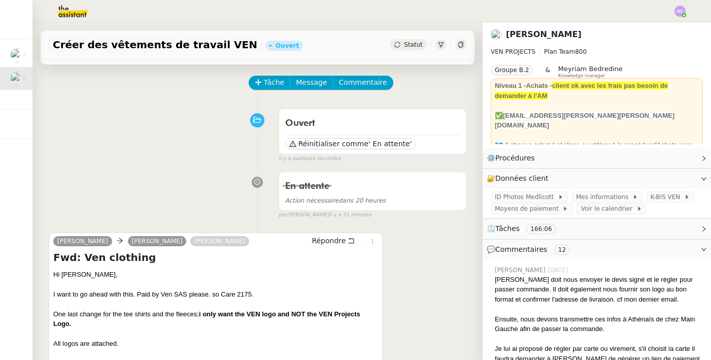
scroll to position [0, 0]
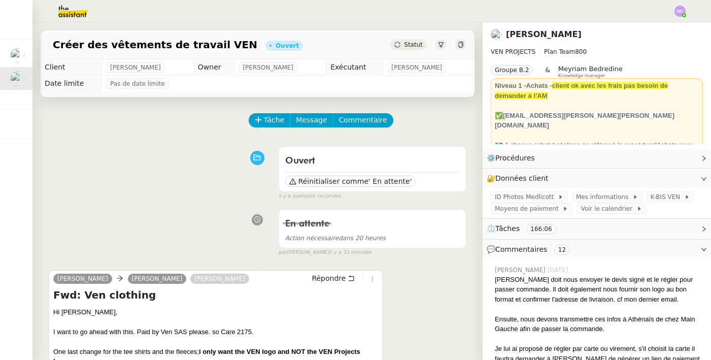
click at [167, 156] on div "Ouvert Réinitialiser comme ' En attente' false il y a quelques secondes" at bounding box center [257, 171] width 417 height 59
